Goal: Use online tool/utility: Use online tool/utility

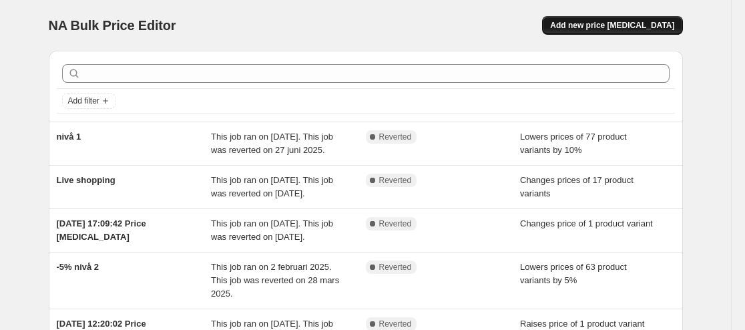
click at [638, 30] on span "Add new price [MEDICAL_DATA]" at bounding box center [612, 25] width 124 height 11
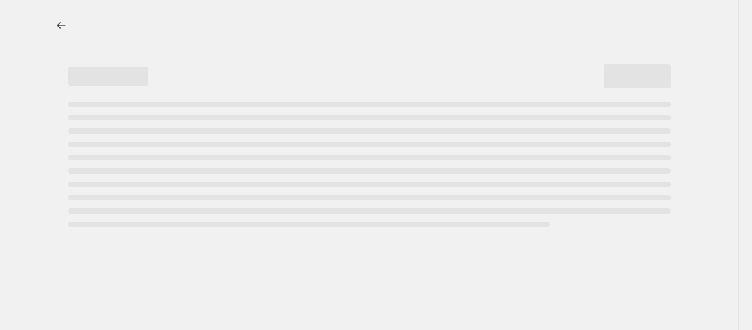
select select "percentage"
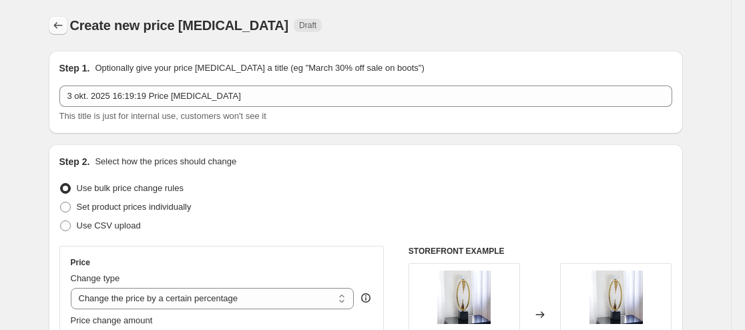
click at [67, 19] on button "Price change jobs" at bounding box center [58, 25] width 19 height 19
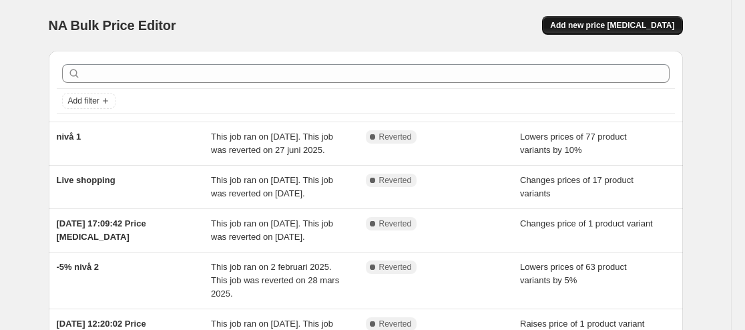
click at [628, 21] on span "Add new price [MEDICAL_DATA]" at bounding box center [612, 25] width 124 height 11
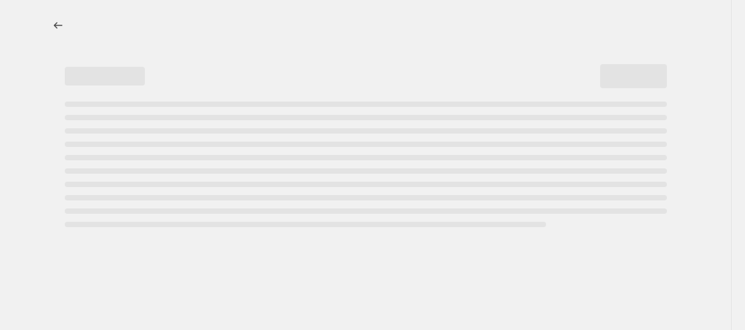
select select "percentage"
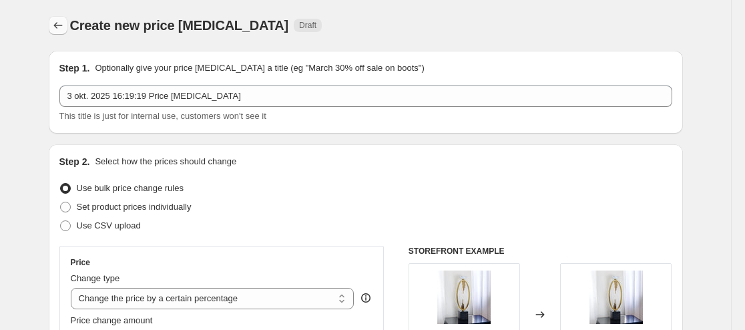
click at [60, 19] on icon "Price change jobs" at bounding box center [57, 25] width 13 height 13
